Goal: Task Accomplishment & Management: Manage account settings

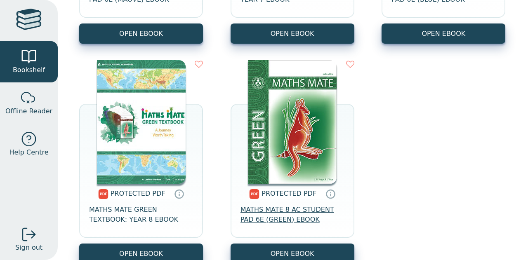
scroll to position [357, 0]
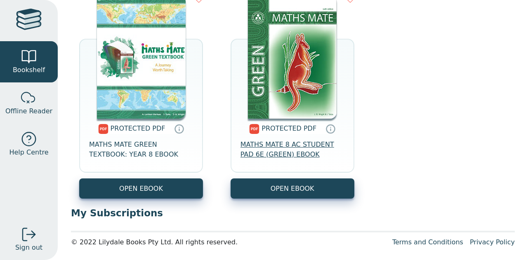
click at [278, 149] on span "MATHS MATE 8 AC STUDENT PAD 6E (GREEN) EBOOK" at bounding box center [292, 150] width 104 height 20
click at [31, 105] on div at bounding box center [29, 98] width 16 height 16
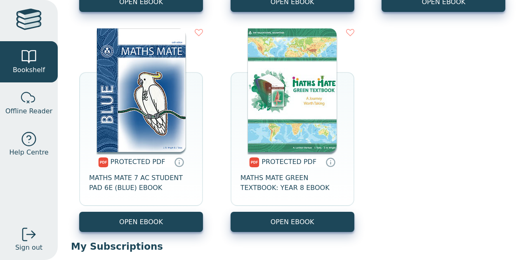
scroll to position [351, 0]
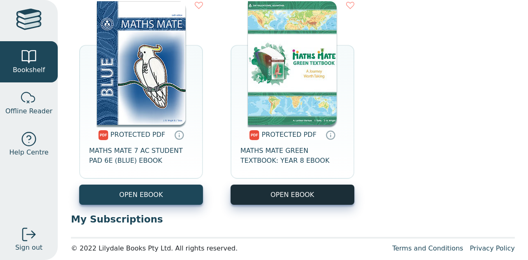
click at [288, 199] on link "OPEN EBOOK" at bounding box center [292, 195] width 124 height 20
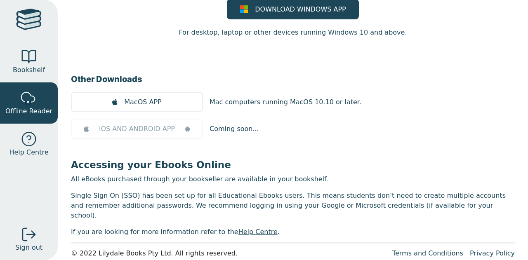
scroll to position [87, 0]
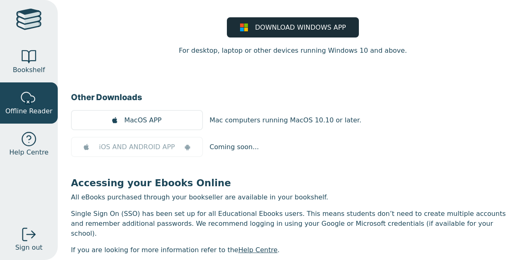
click at [282, 28] on span "DOWNLOAD WINDOWS APP" at bounding box center [300, 28] width 91 height 10
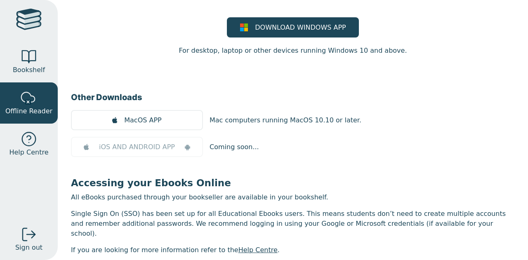
click at [46, 188] on nav "Bookshelf Offline Reader Help Centre Sign out" at bounding box center [29, 130] width 58 height 260
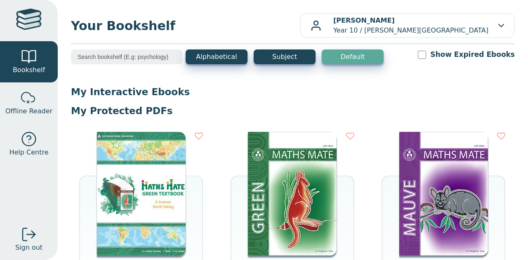
click at [505, 109] on p "My Protected PDFs" at bounding box center [293, 111] width 444 height 12
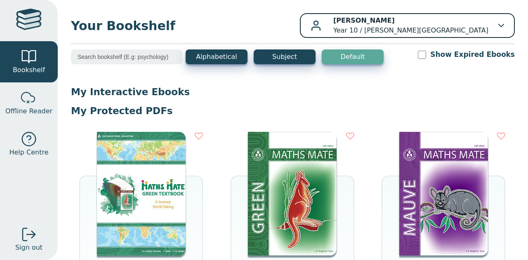
click at [458, 34] on p "[PERSON_NAME] Year 10 / [PERSON_NAME][GEOGRAPHIC_DATA]" at bounding box center [410, 26] width 155 height 20
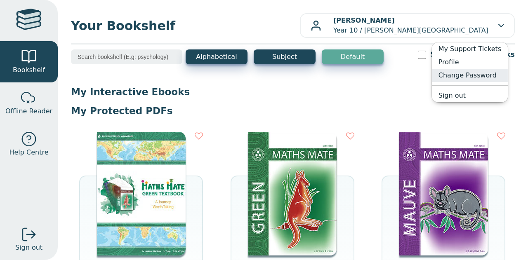
click at [470, 78] on link "Change Password" at bounding box center [470, 75] width 76 height 13
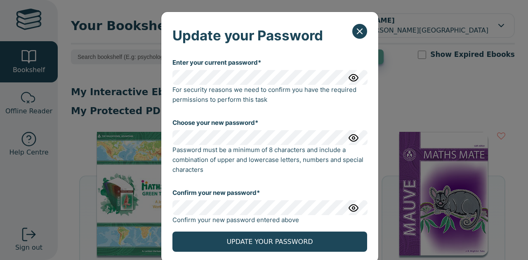
click at [351, 79] on img "button" at bounding box center [353, 78] width 10 height 10
click at [352, 79] on img "button" at bounding box center [353, 78] width 10 height 10
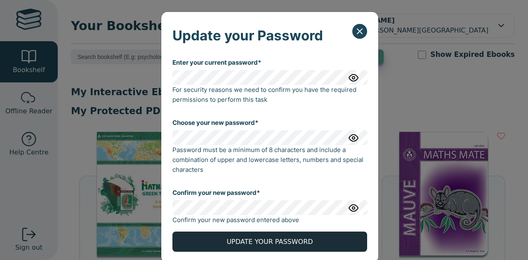
click at [249, 249] on button "UPDATE YOUR PASSWORD" at bounding box center [269, 242] width 195 height 20
